Goal: Check status: Verify the current state of an ongoing process or item

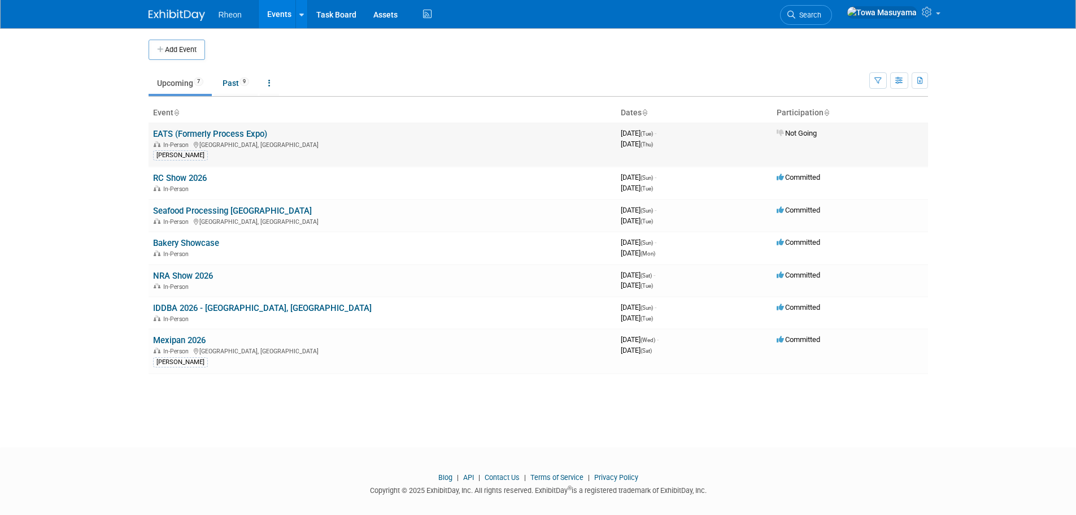
click at [234, 130] on link "EATS (Formerly Process Expo)" at bounding box center [210, 134] width 114 height 10
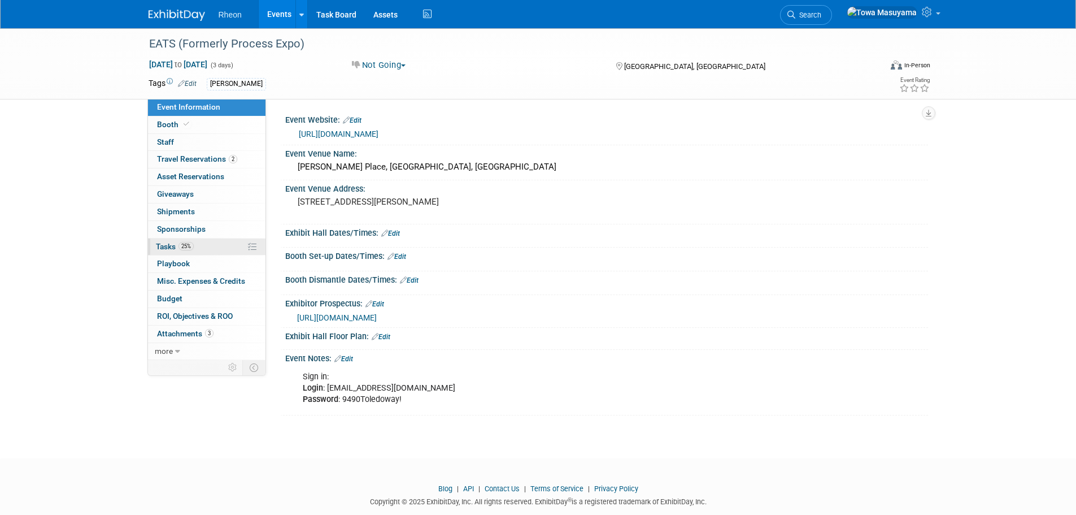
click at [242, 241] on link "25% Tasks 25%" at bounding box center [207, 246] width 118 height 17
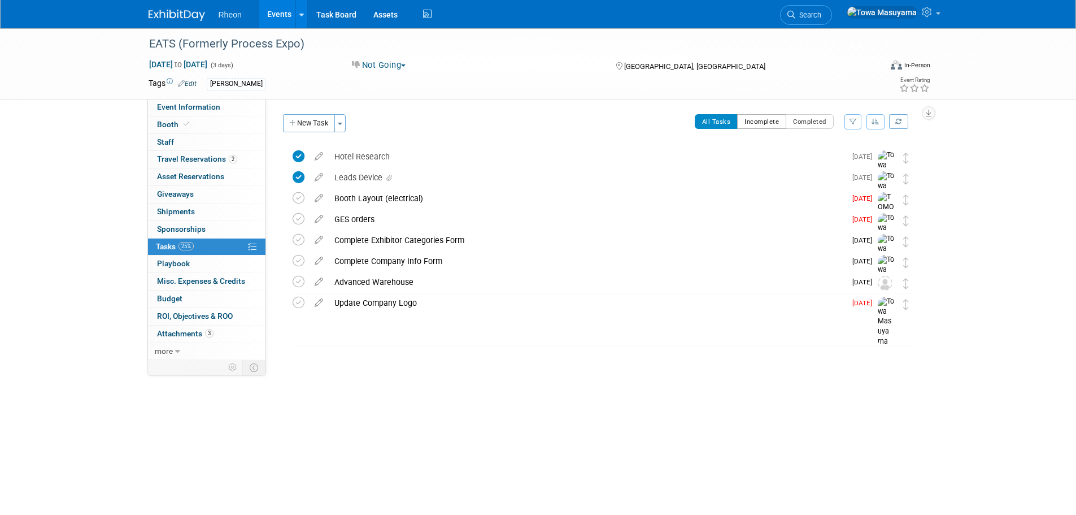
click at [768, 127] on button "Incomplete" at bounding box center [761, 121] width 49 height 15
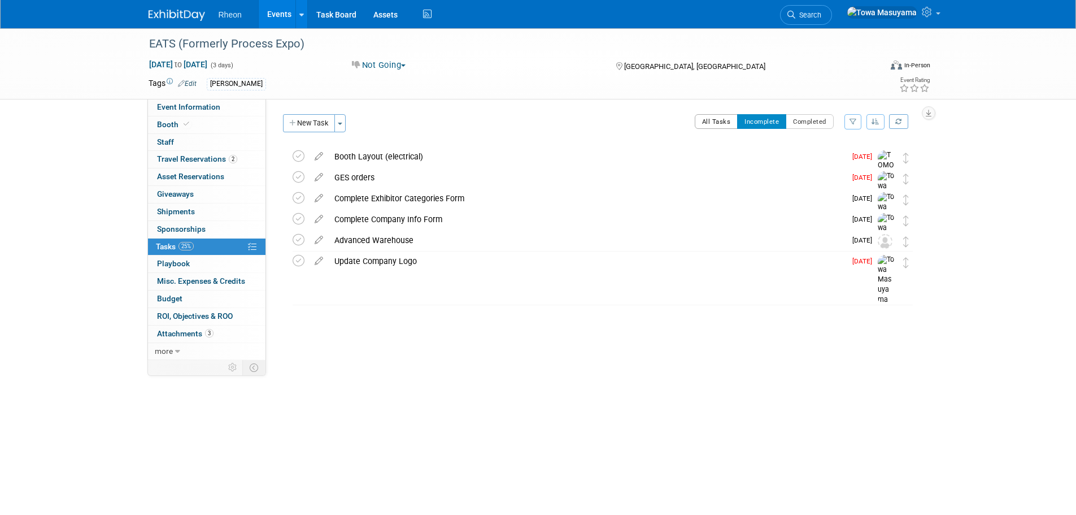
click at [704, 117] on button "All Tasks" at bounding box center [717, 121] width 44 height 15
